Goal: Transaction & Acquisition: Purchase product/service

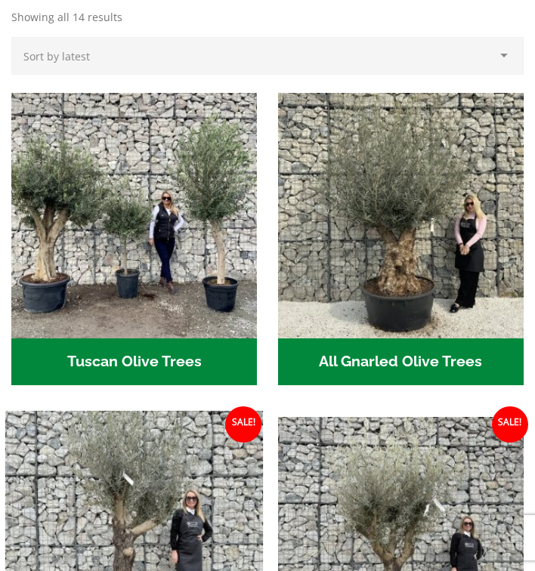
scroll to position [538, 0]
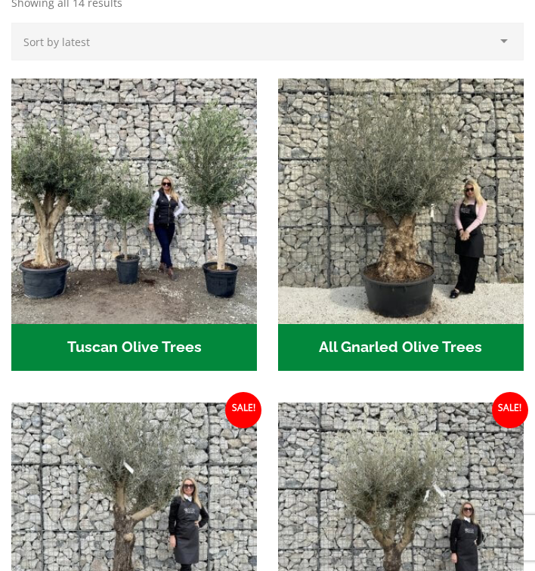
click at [393, 346] on h2 "All Gnarled Olive Trees (180)" at bounding box center [400, 347] width 245 height 47
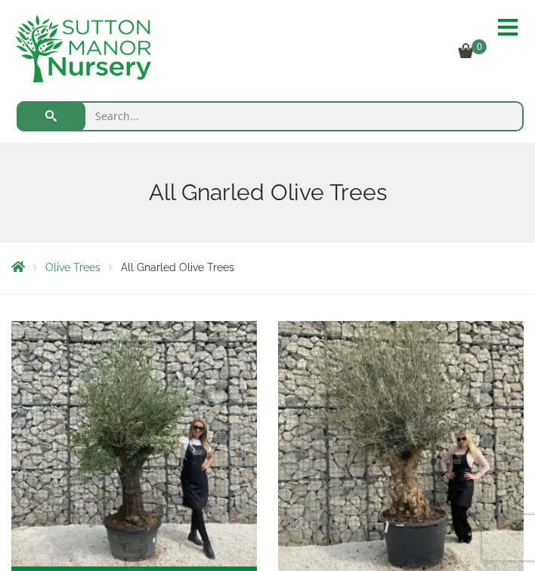
click at [412, 483] on img "Visit product category Gnarled Olive Trees (Grande Range)" at bounding box center [400, 444] width 258 height 258
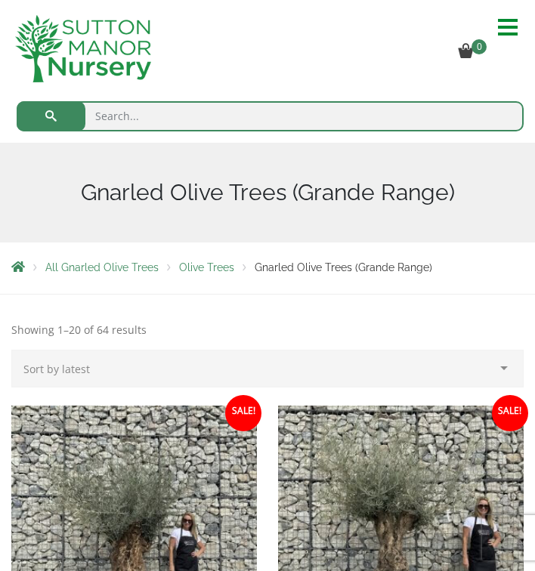
click at [115, 116] on input "search" at bounding box center [270, 116] width 507 height 30
type input "Pots for anti ancient large olive tree"
click at [51, 116] on button "submit" at bounding box center [51, 116] width 69 height 30
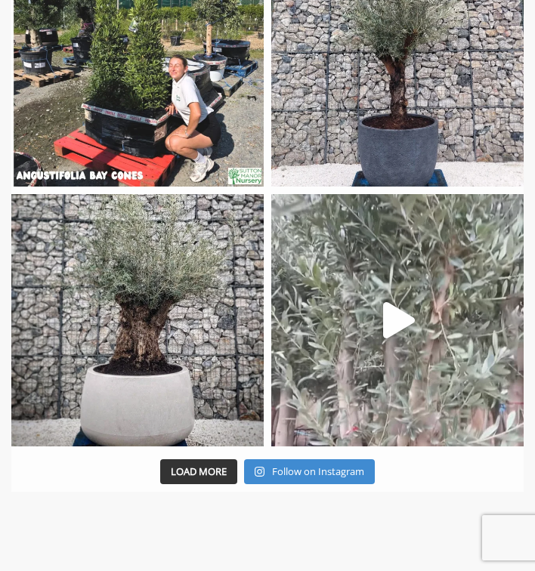
scroll to position [1595, 0]
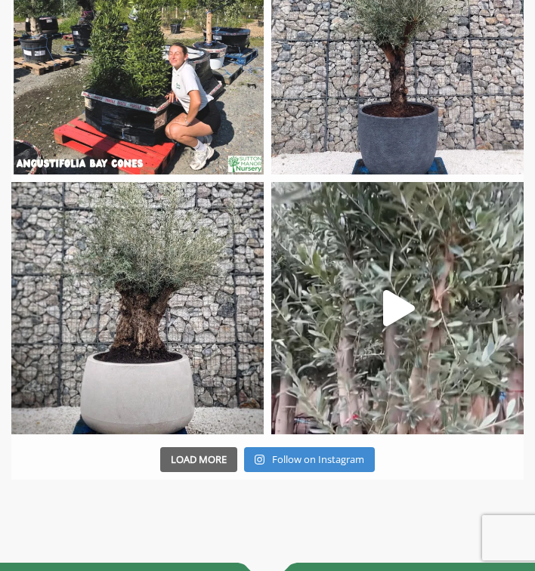
click at [186, 452] on span "Load More" at bounding box center [199, 459] width 56 height 14
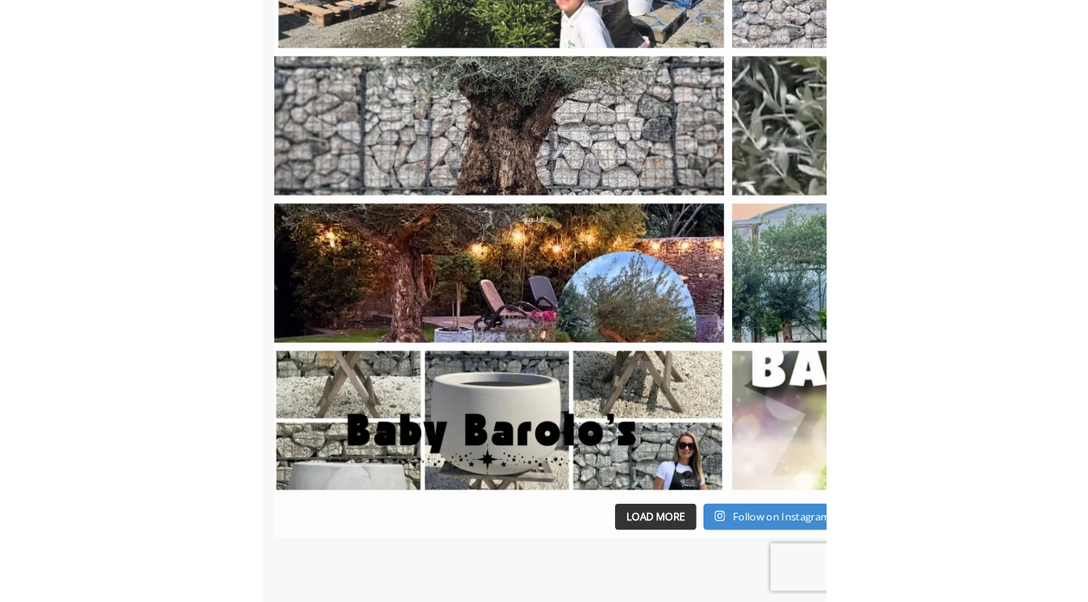
scroll to position [1335, 0]
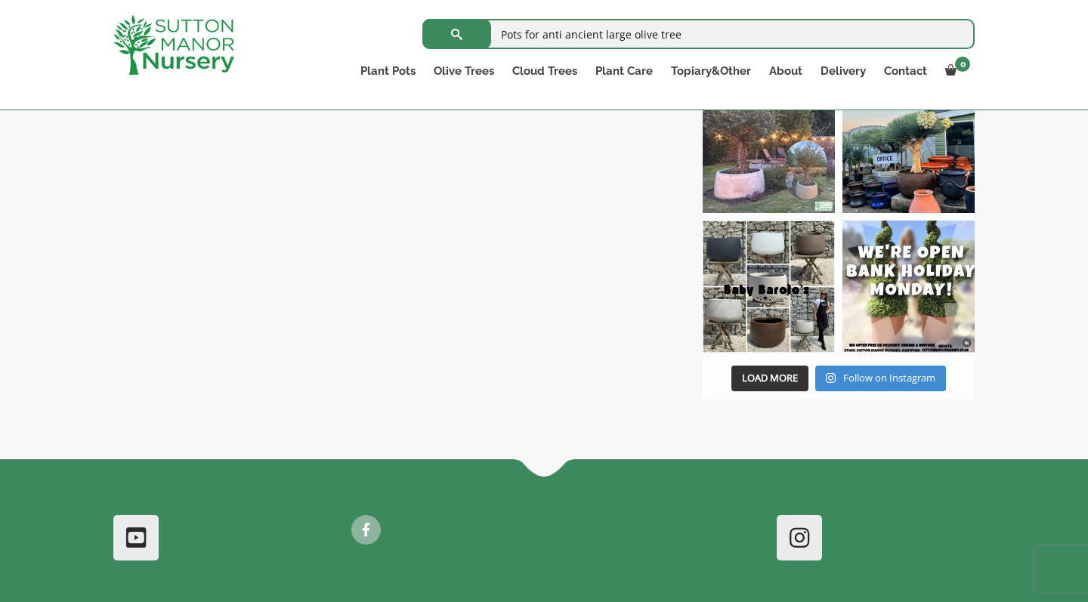
click at [534, 163] on img at bounding box center [768, 147] width 132 height 132
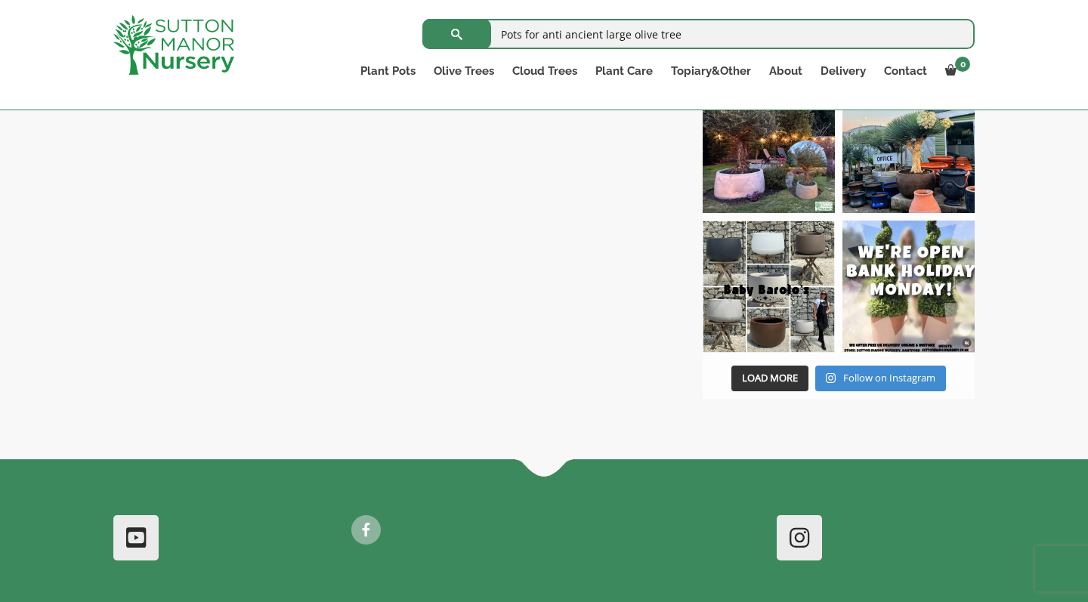
click at [502, 34] on input "Pots for anti ancient large olive tree" at bounding box center [698, 34] width 552 height 30
type input "Barolo potsPots for anti ancient large olive tree"
click at [456, 34] on button "submit" at bounding box center [456, 34] width 69 height 30
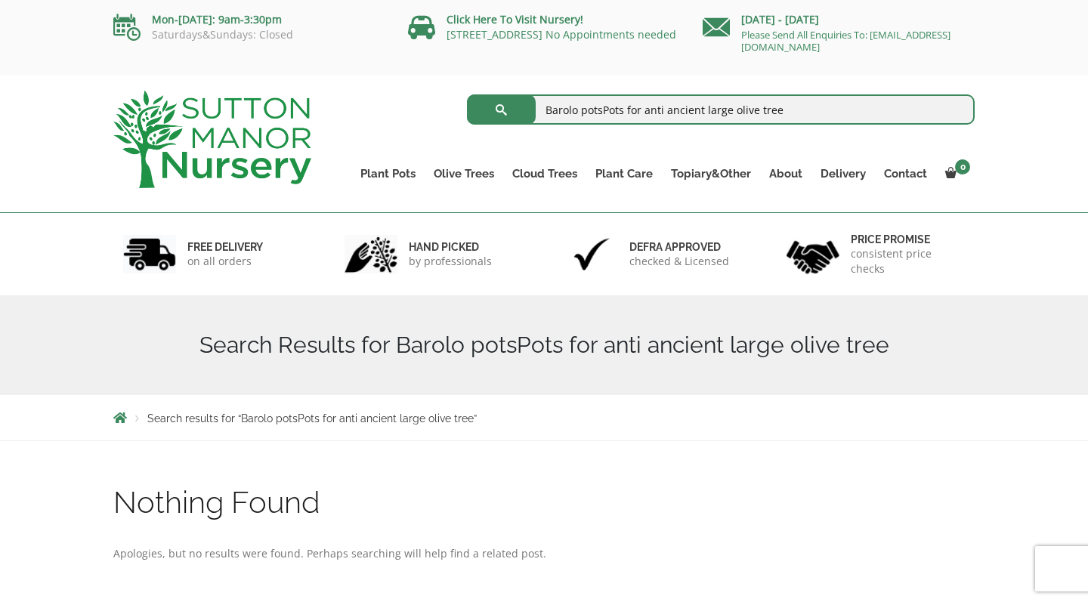
click at [787, 106] on input "Barolo potsPots for anti ancient large olive tree" at bounding box center [721, 109] width 508 height 30
type input "Barolo pots"
click at [501, 110] on button "submit" at bounding box center [501, 109] width 69 height 30
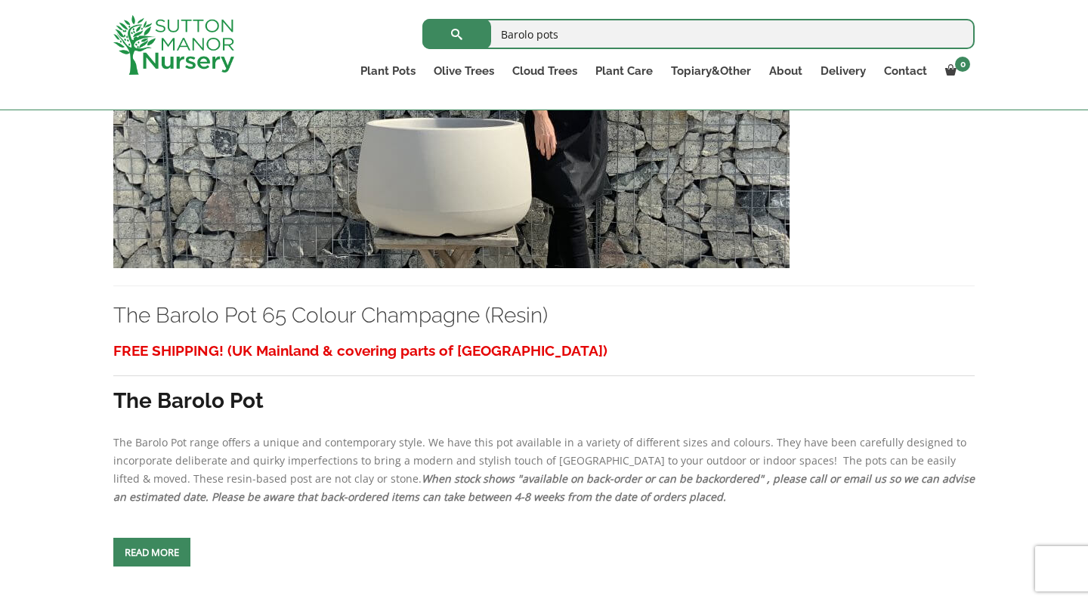
scroll to position [498, 0]
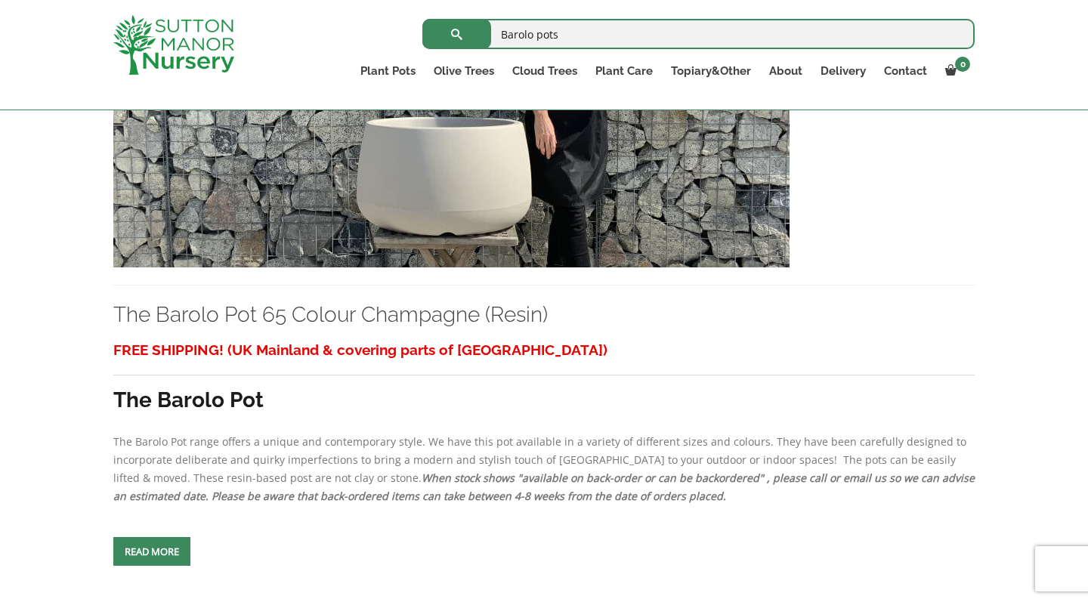
click at [433, 210] on img at bounding box center [451, 105] width 676 height 325
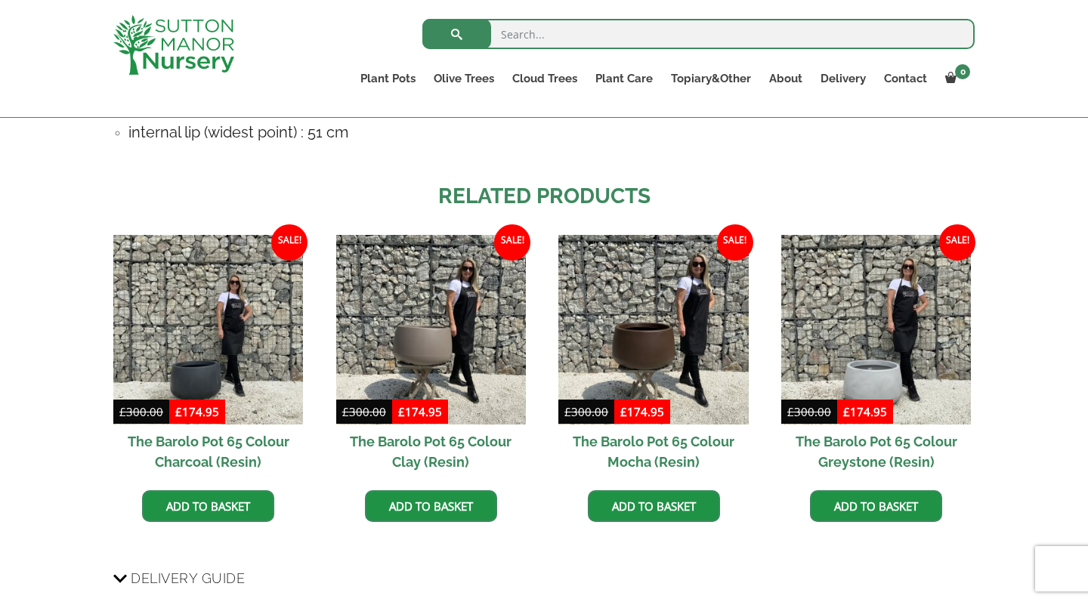
scroll to position [1133, 0]
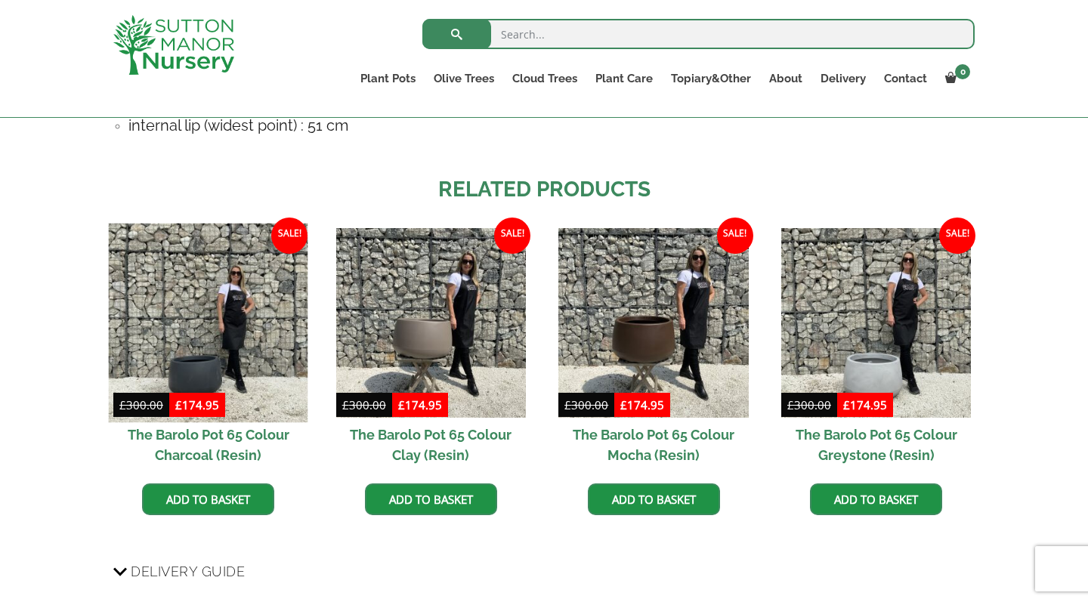
click at [207, 378] on img at bounding box center [208, 322] width 199 height 199
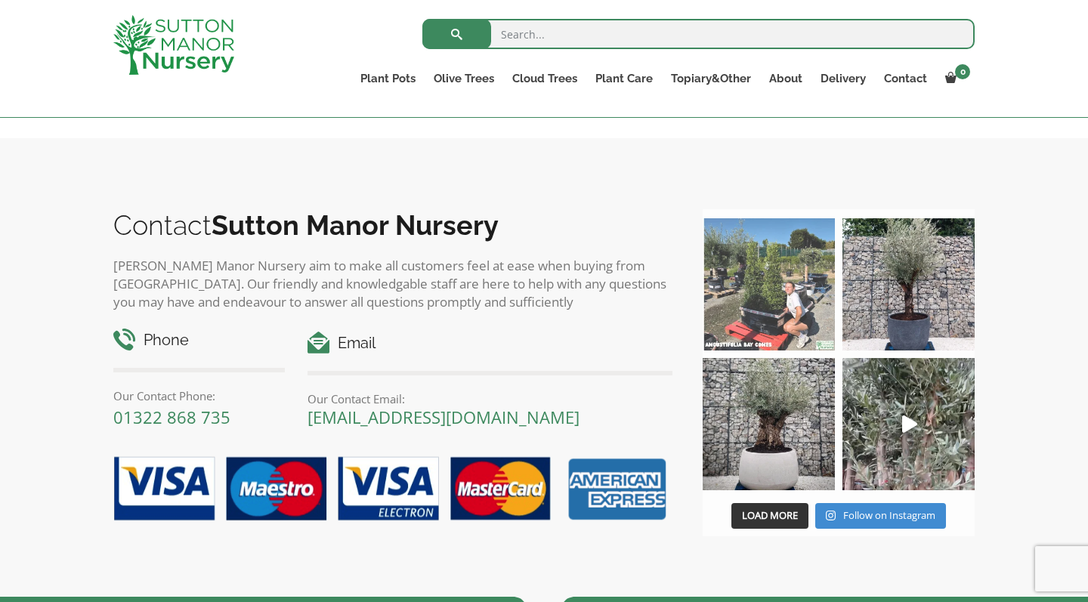
scroll to position [1615, 0]
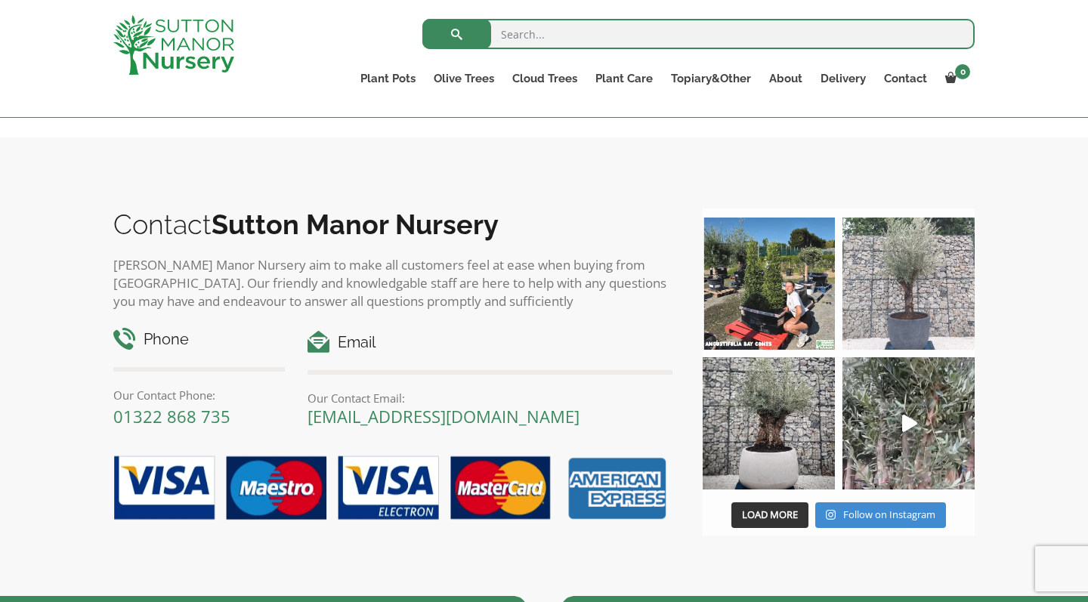
click at [915, 306] on img at bounding box center [908, 284] width 132 height 132
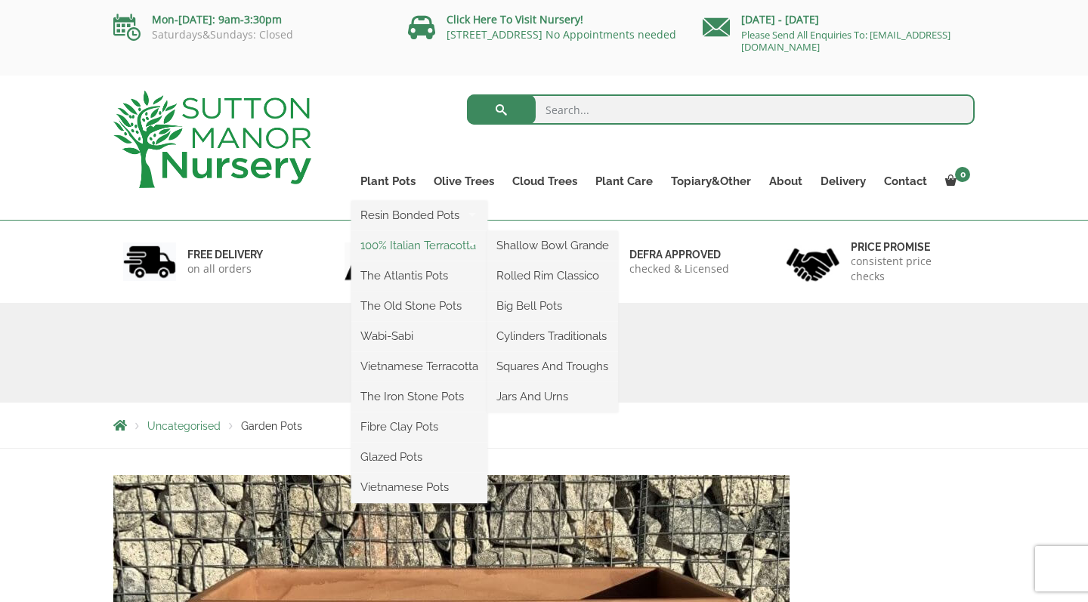
click at [412, 241] on link "100% Italian Terracotta" at bounding box center [419, 245] width 136 height 23
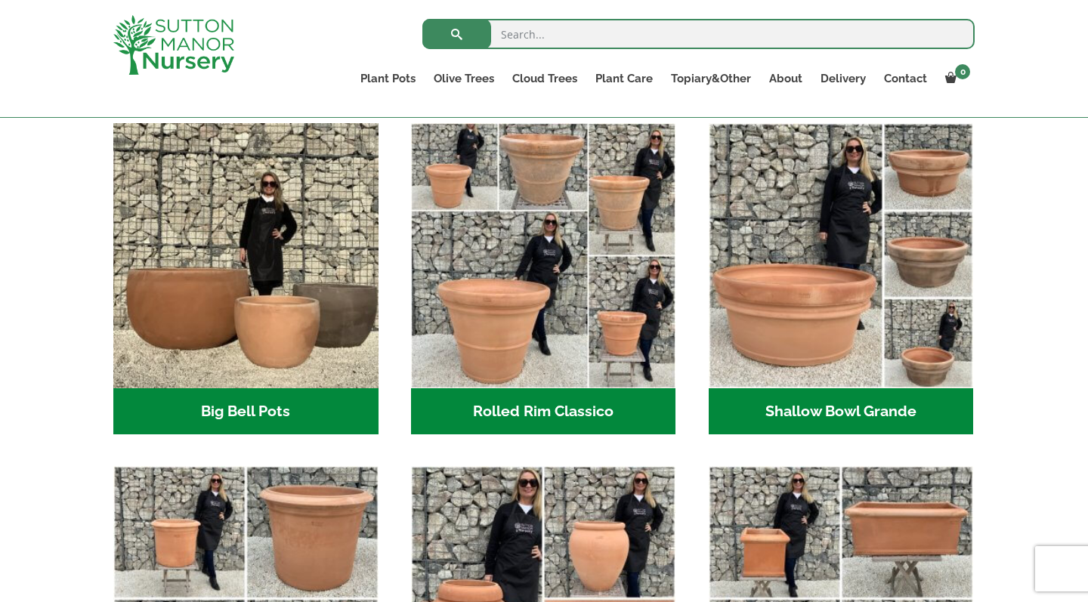
scroll to position [478, 0]
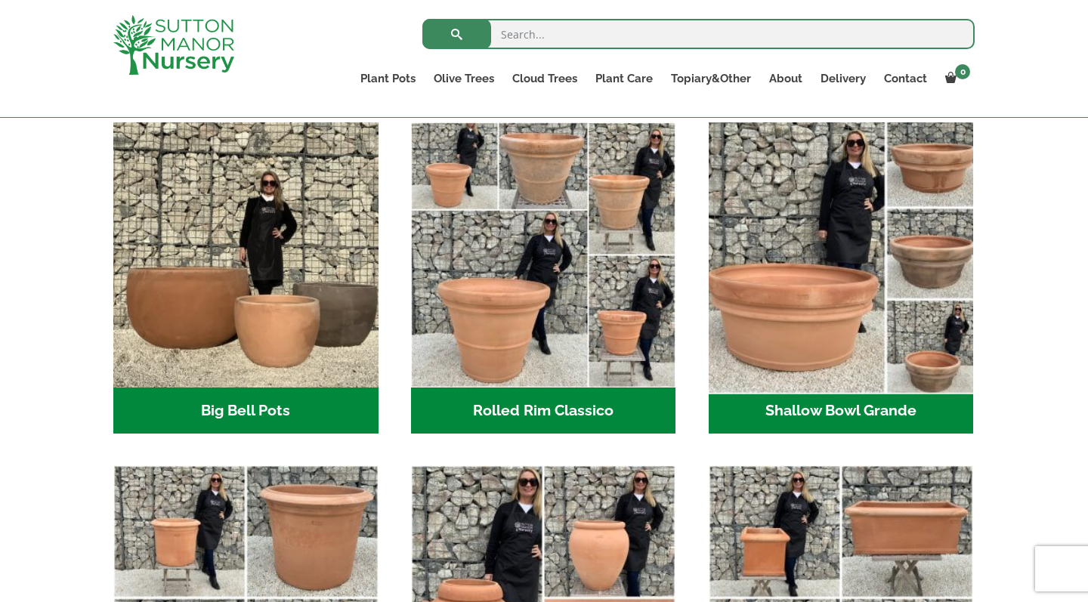
click at [820, 300] on img "Visit product category Shallow Bowl Grande" at bounding box center [841, 255] width 278 height 278
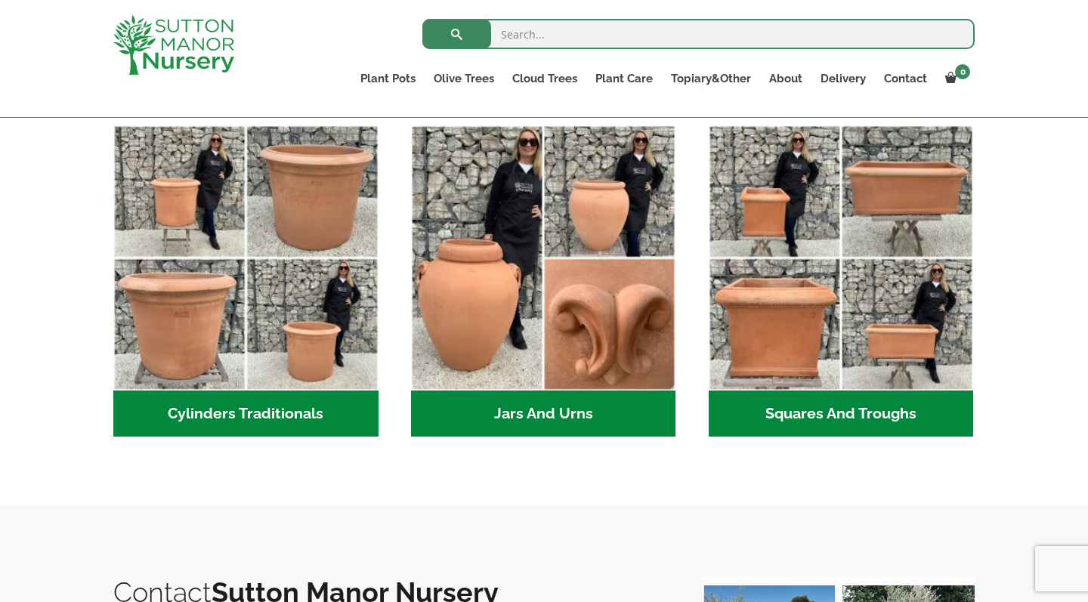
scroll to position [820, 0]
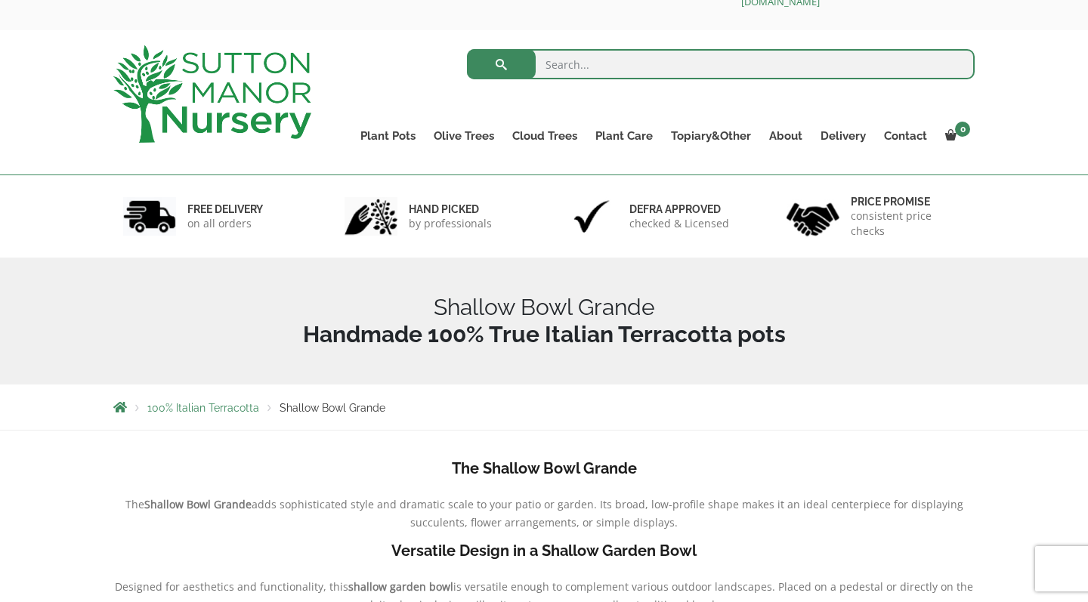
scroll to position [29, 0]
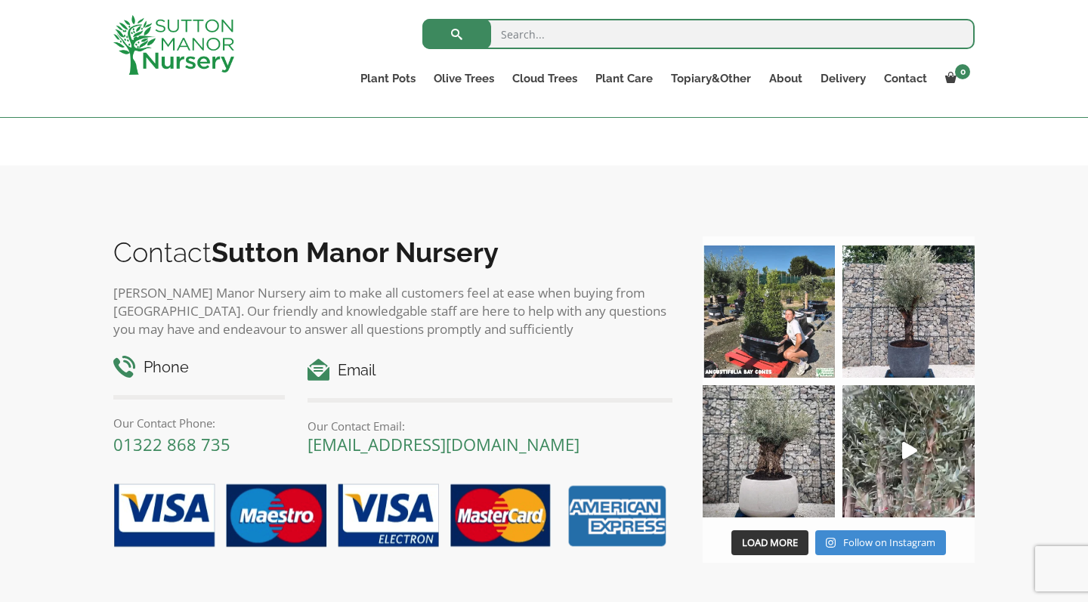
scroll to position [1616, 0]
